Goal: Task Accomplishment & Management: Manage account settings

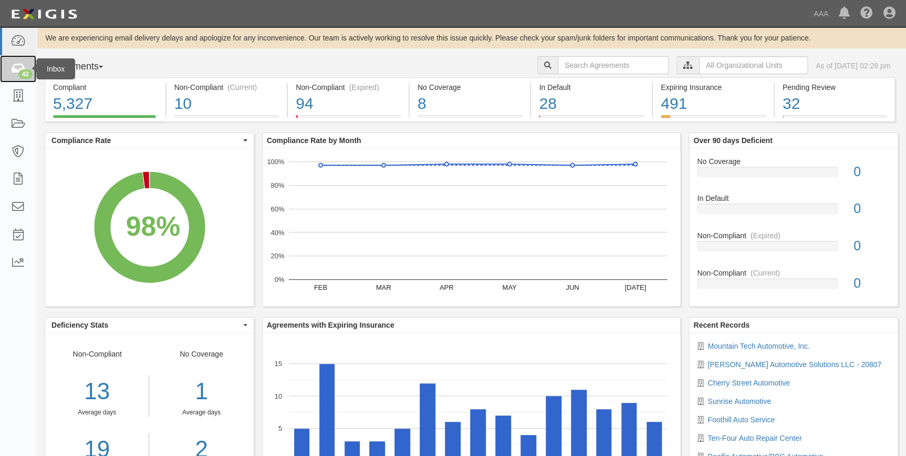
click at [17, 68] on icon at bounding box center [18, 69] width 15 height 12
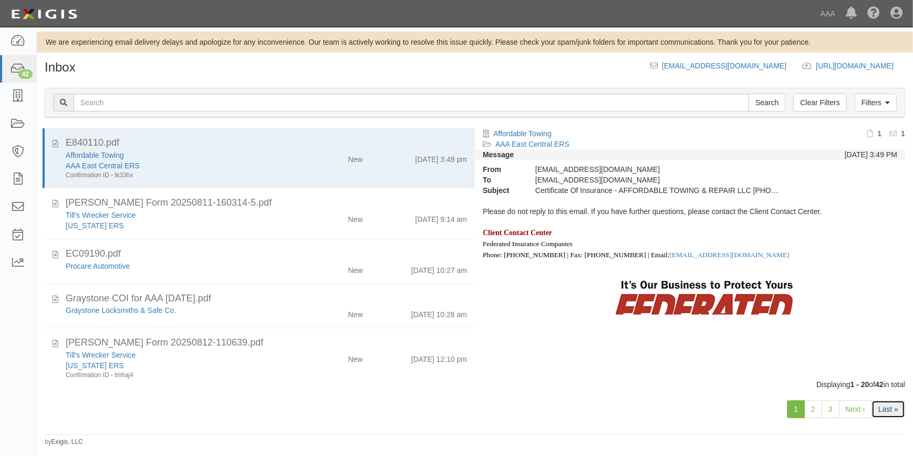
click at [876, 410] on link "Last »" at bounding box center [889, 409] width 34 height 18
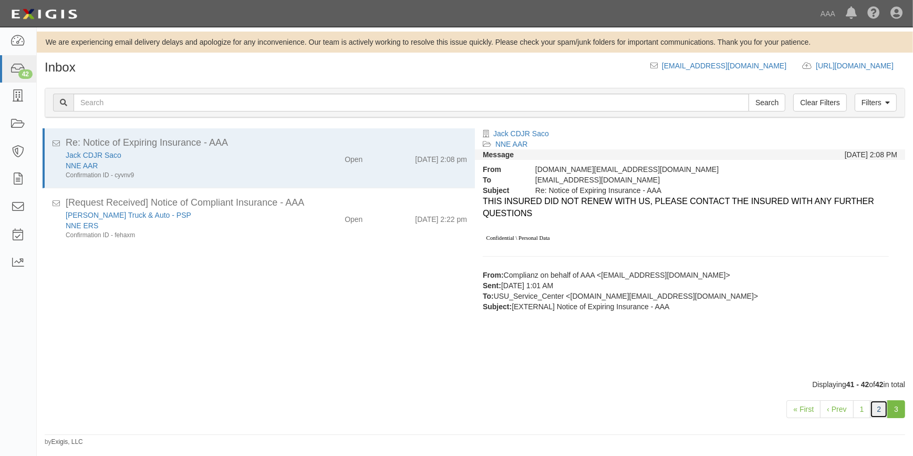
click at [877, 407] on link "2" at bounding box center [879, 409] width 18 height 18
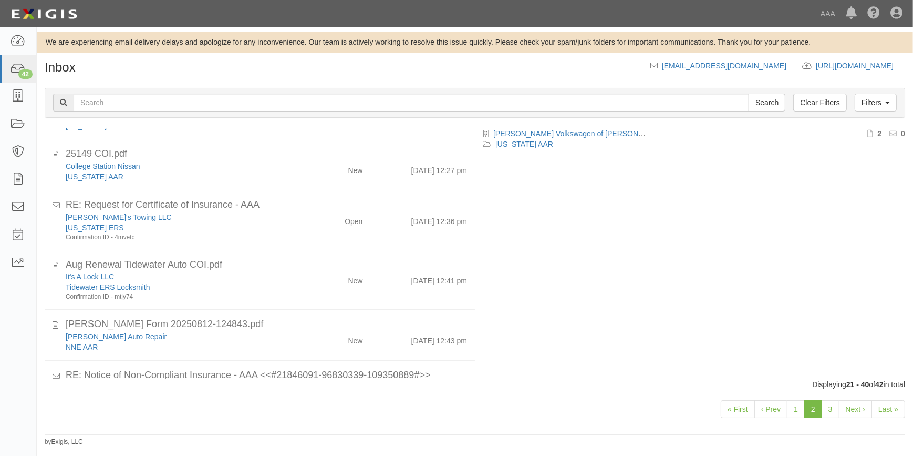
scroll to position [653, 0]
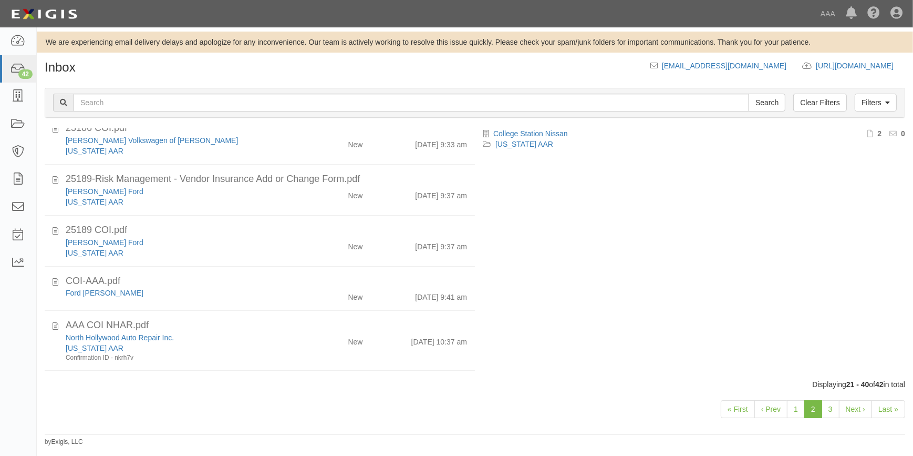
scroll to position [0, 0]
